Goal: Task Accomplishment & Management: Use online tool/utility

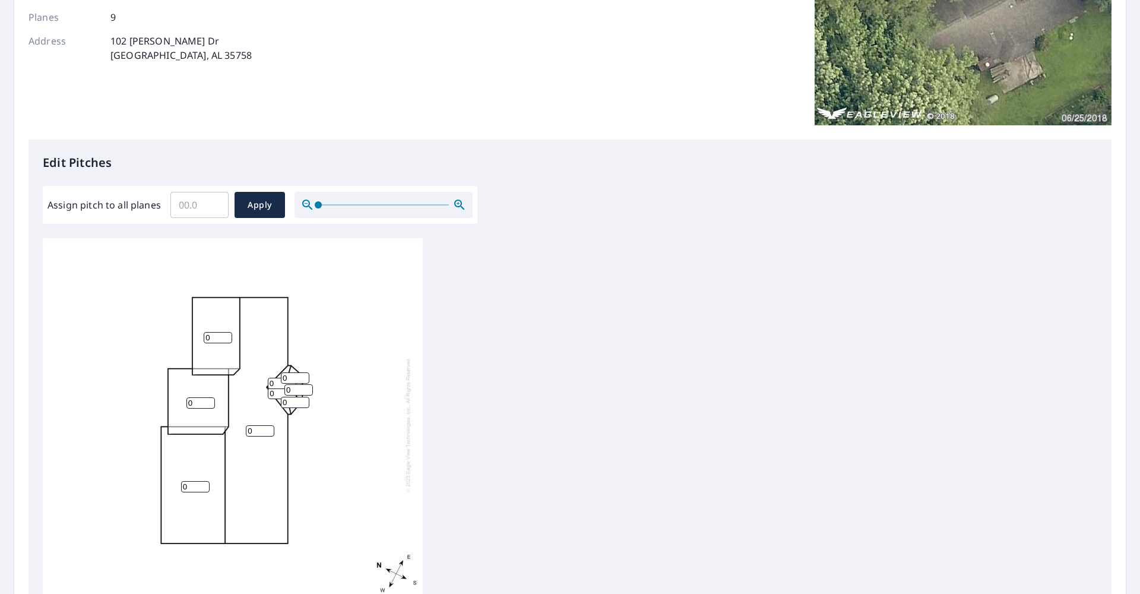
scroll to position [261, 0]
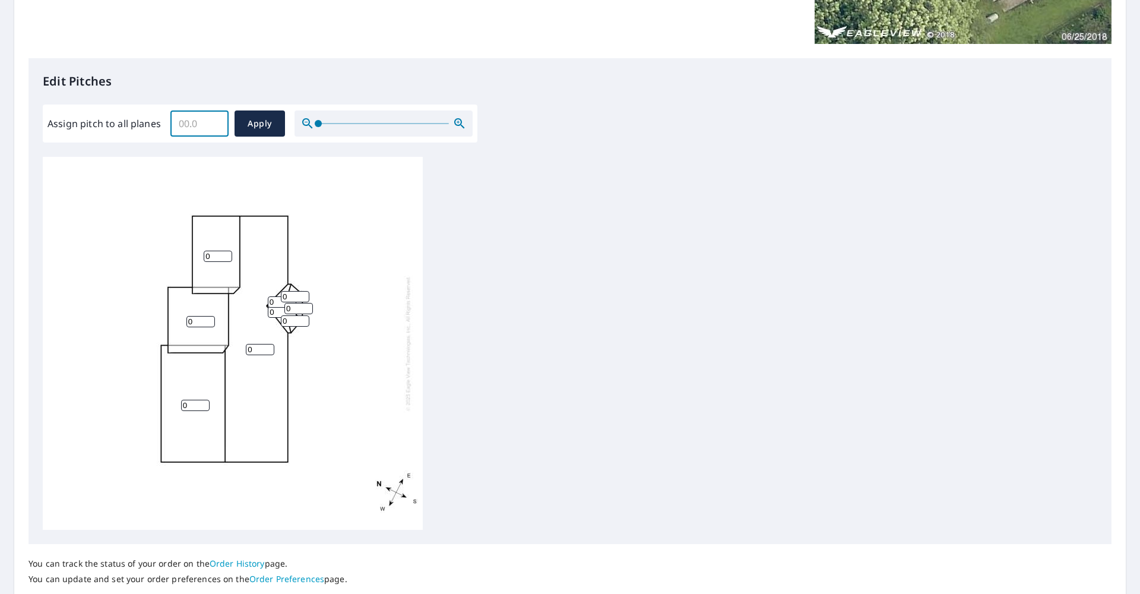
click at [195, 128] on input "Assign pitch to all planes" at bounding box center [199, 123] width 58 height 33
type input "8"
click at [261, 127] on span "Apply" at bounding box center [259, 123] width 31 height 15
type input "8"
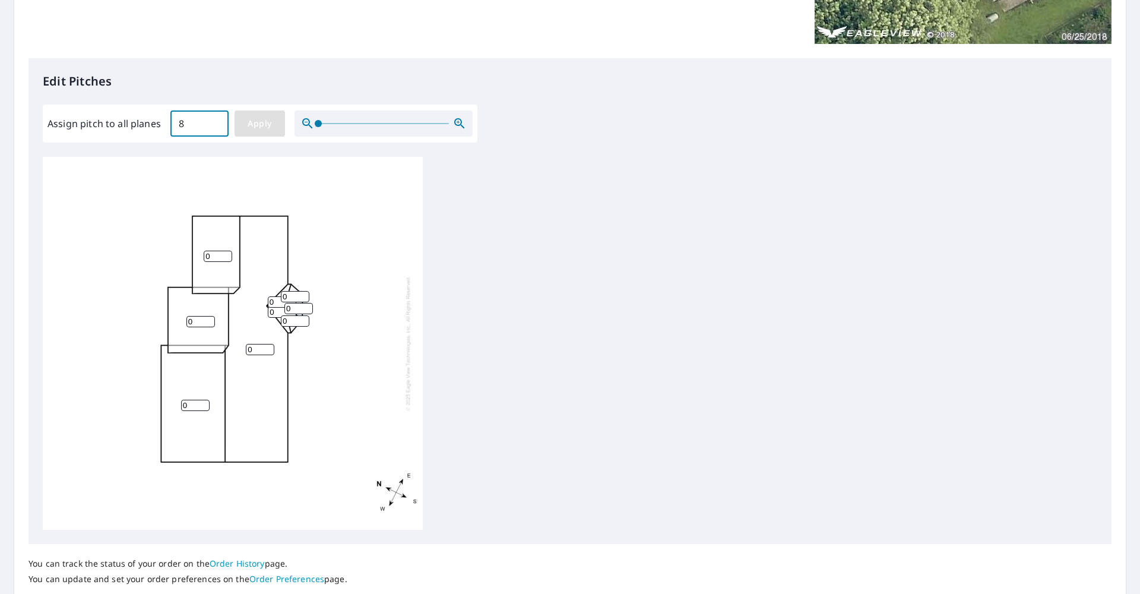
type input "8"
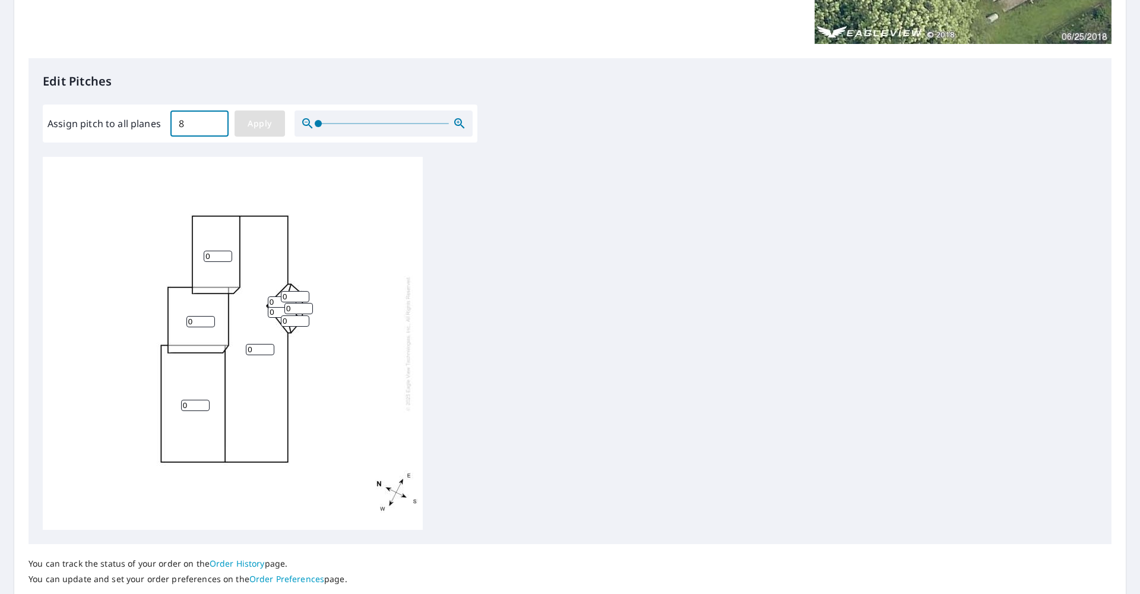
type input "8"
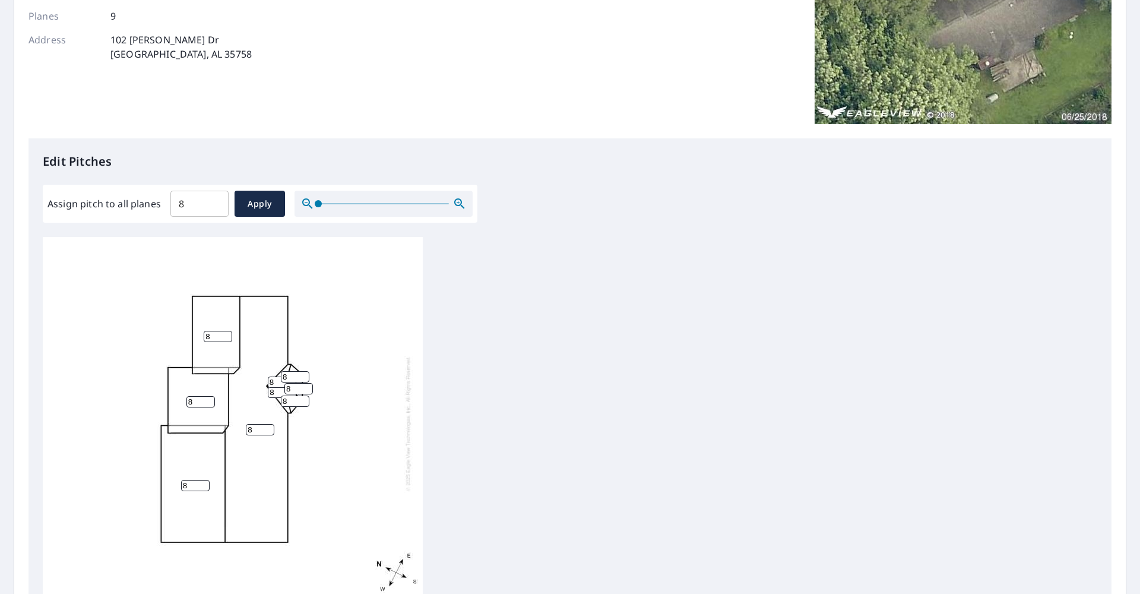
scroll to position [182, 0]
drag, startPoint x: 188, startPoint y: 204, endPoint x: 176, endPoint y: 202, distance: 12.6
click at [176, 202] on input "8" at bounding box center [199, 202] width 58 height 33
type input "9.1"
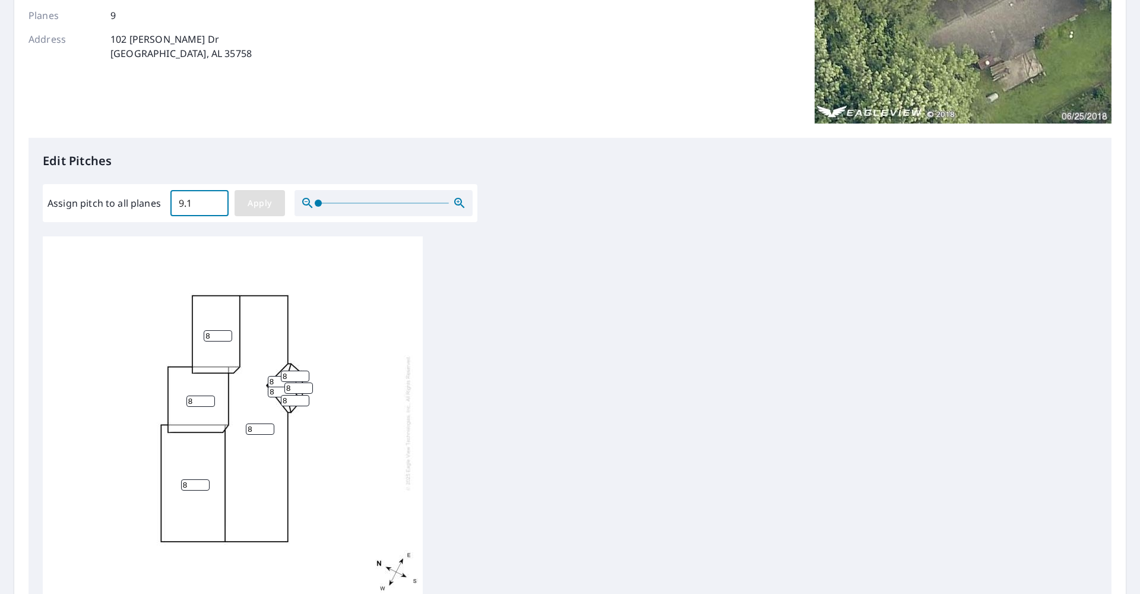
click at [254, 207] on span "Apply" at bounding box center [259, 203] width 31 height 15
type input "9.1"
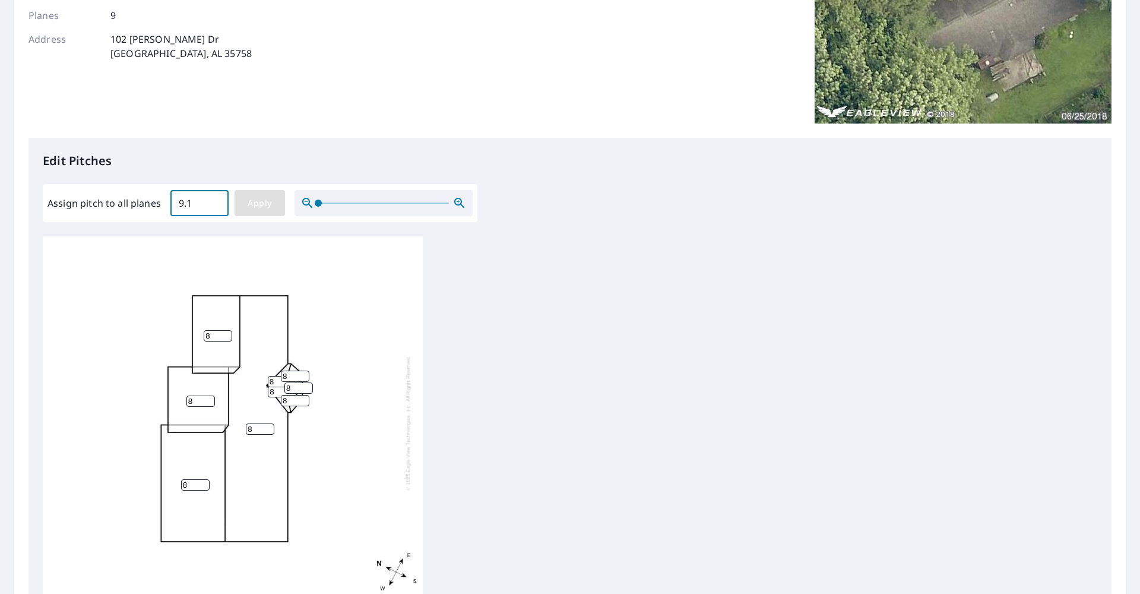
type input "9.1"
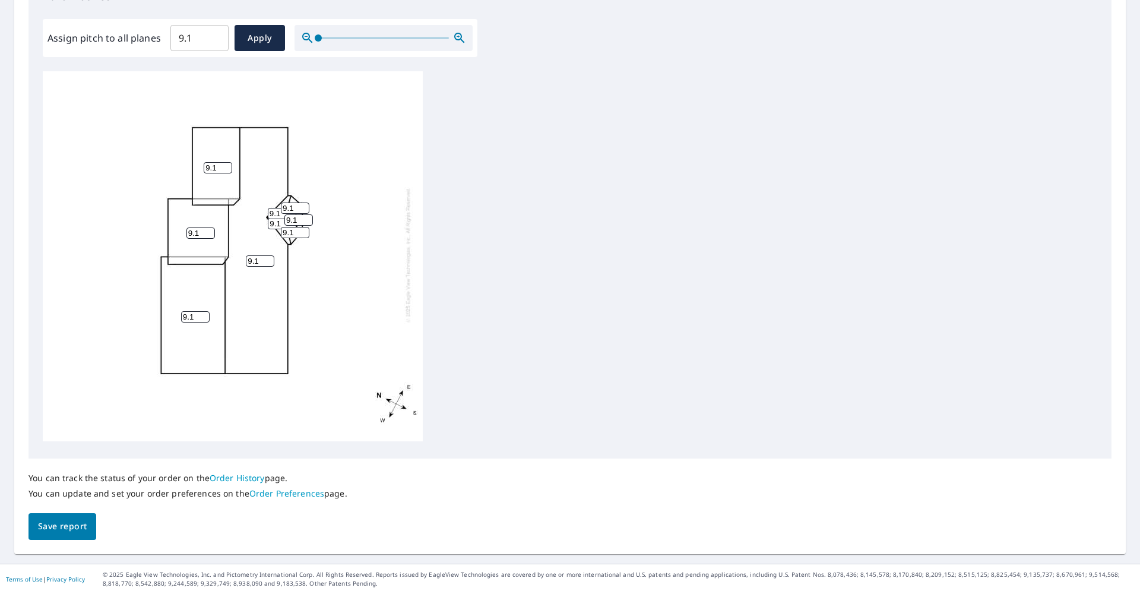
scroll to position [346, 0]
type input "9"
click at [213, 41] on input "9" at bounding box center [199, 38] width 58 height 33
click at [244, 40] on span "Apply" at bounding box center [259, 38] width 31 height 15
type input "9"
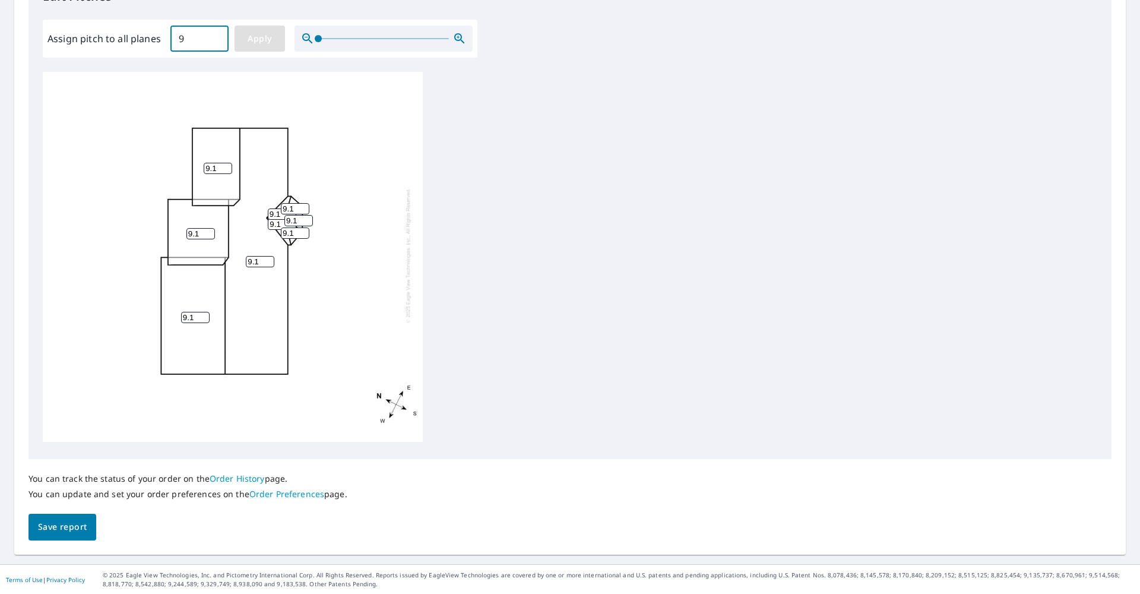
type input "9"
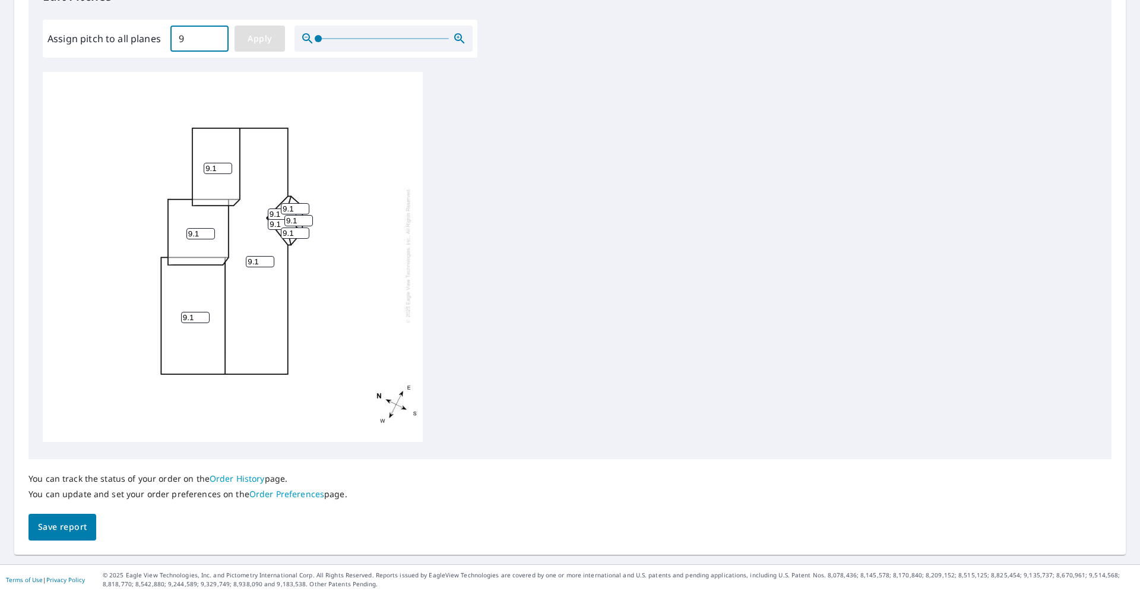
type input "9"
click at [75, 525] on span "Save report" at bounding box center [62, 527] width 49 height 15
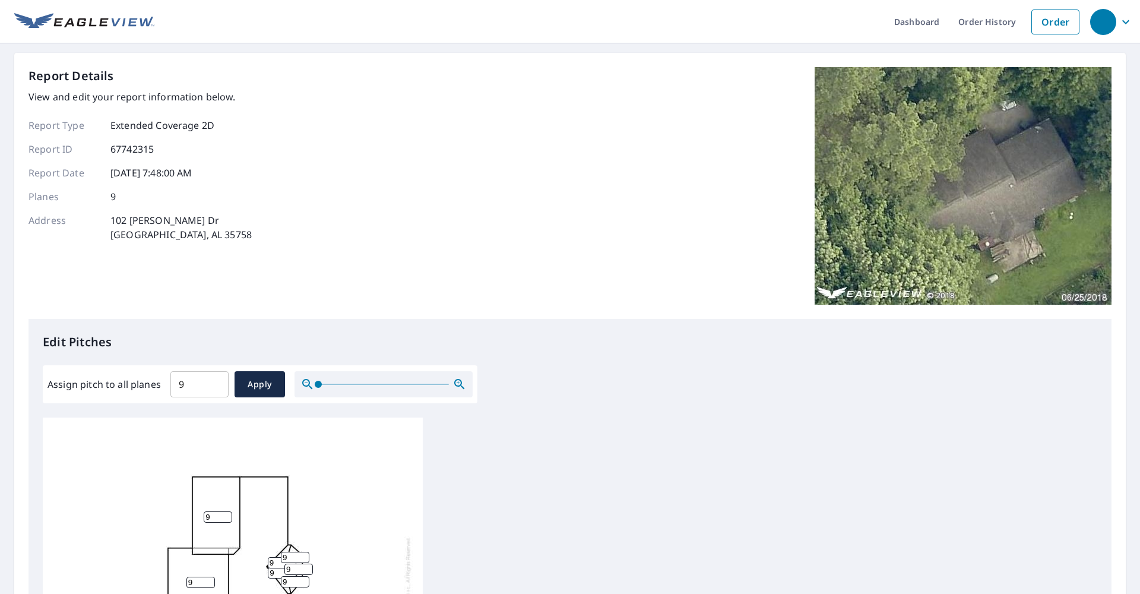
scroll to position [0, 0]
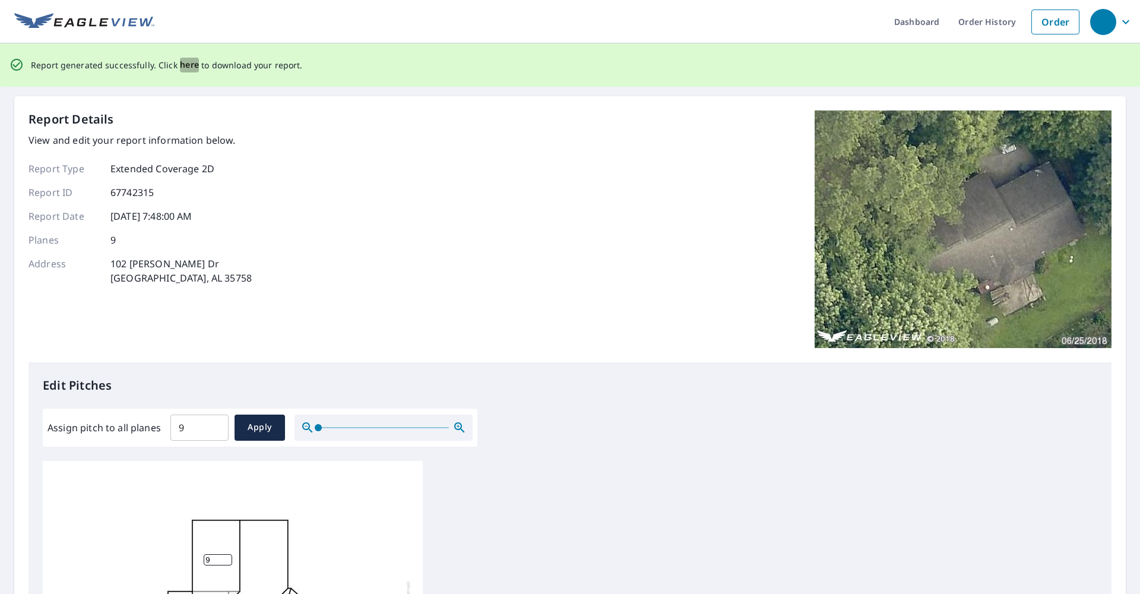
click at [192, 65] on span "here" at bounding box center [190, 65] width 20 height 15
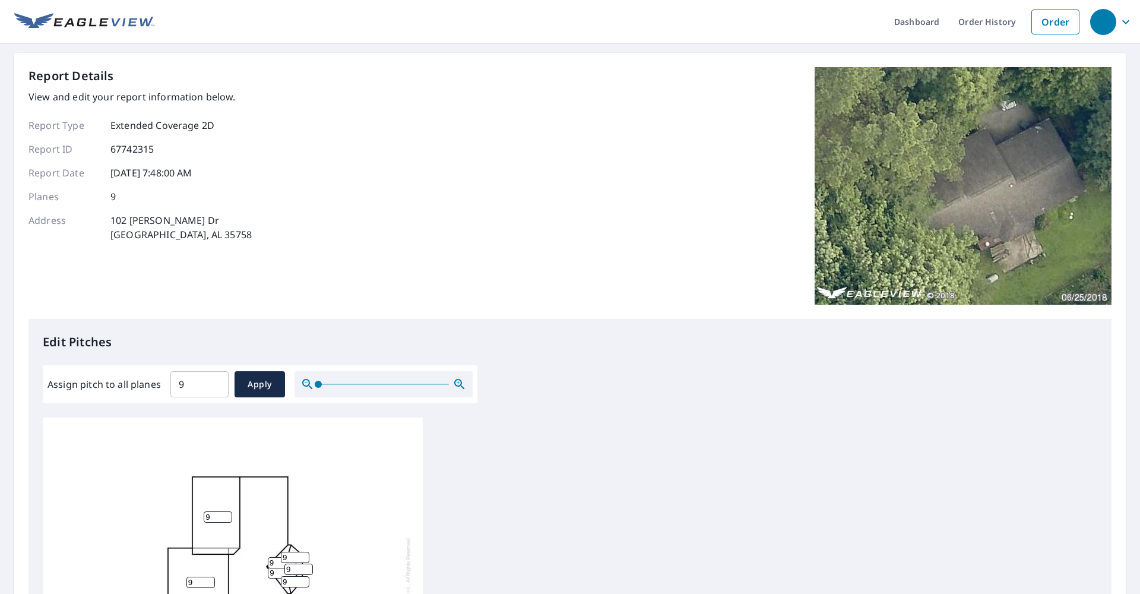
scroll to position [1, 0]
